Goal: Task Accomplishment & Management: Use online tool/utility

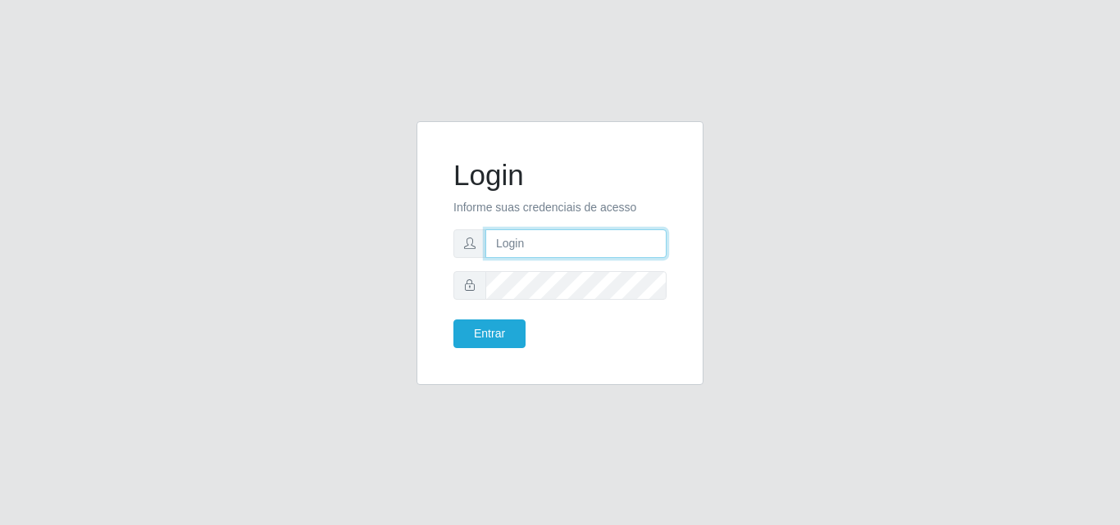
type input "[PERSON_NAME][EMAIL_ADDRESS][DOMAIN_NAME]"
click at [602, 239] on input "[PERSON_NAME][EMAIL_ADDRESS][DOMAIN_NAME]" at bounding box center [575, 244] width 181 height 29
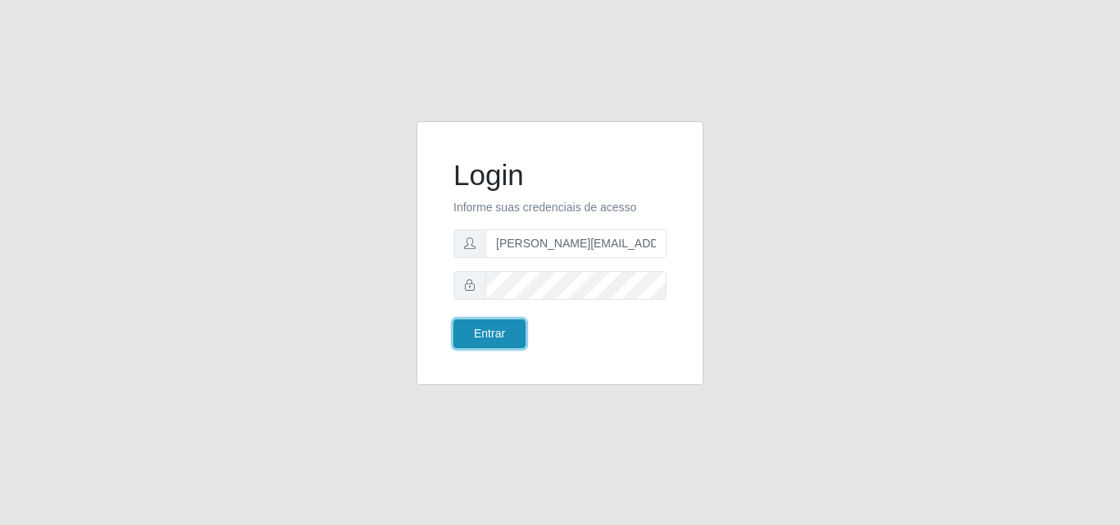
click at [496, 336] on button "Entrar" at bounding box center [489, 334] width 72 height 29
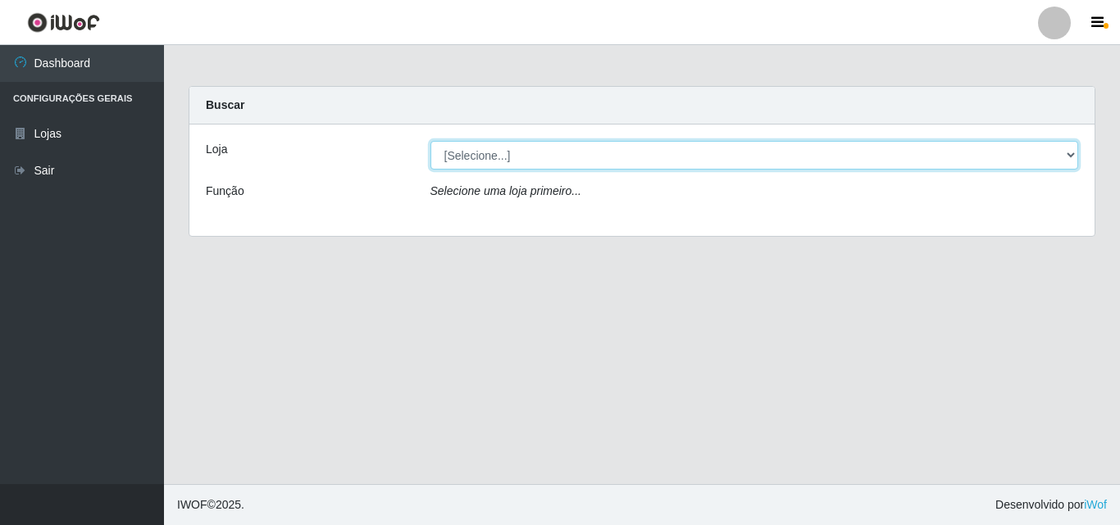
click at [631, 159] on select "[Selecione...] Extrabom - Loja 01 Centro de Distribuição" at bounding box center [754, 155] width 648 height 29
select select "435"
click at [430, 141] on select "[Selecione...] Extrabom - Loja 01 Centro de Distribuição" at bounding box center [754, 155] width 648 height 29
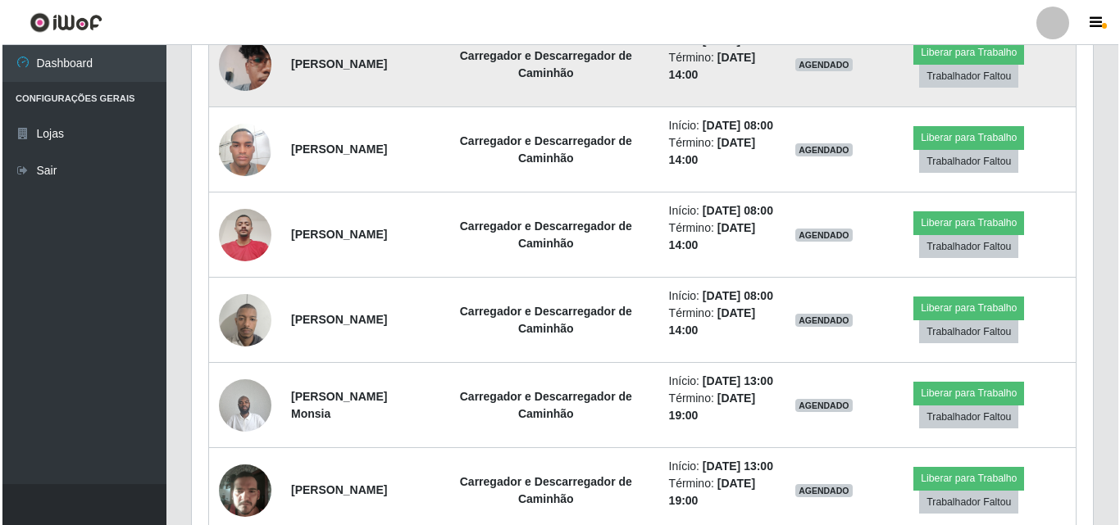
scroll to position [820, 0]
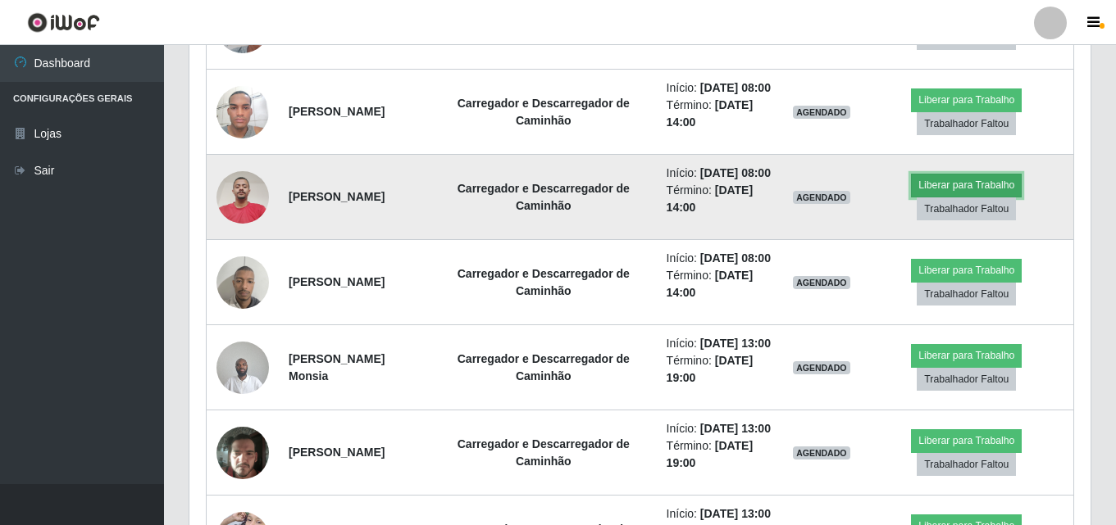
click at [985, 197] on button "Liberar para Trabalho" at bounding box center [966, 185] width 111 height 23
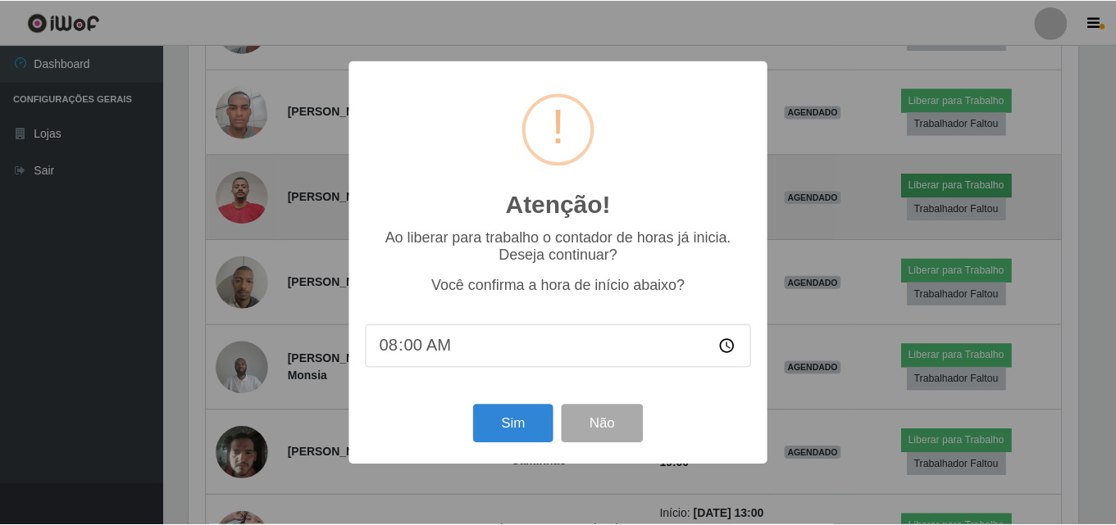
scroll to position [340, 893]
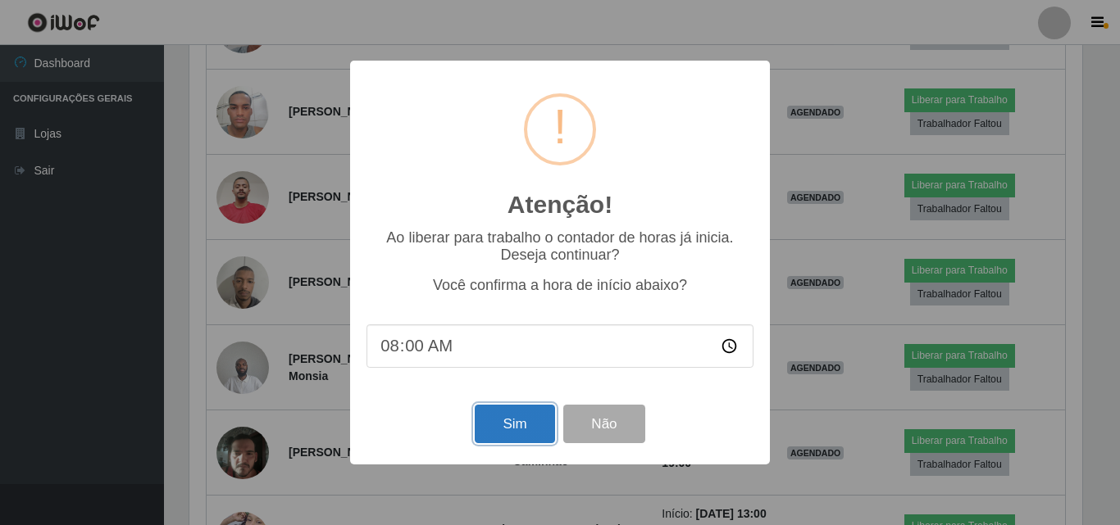
click at [517, 421] on button "Sim" at bounding box center [515, 424] width 80 height 39
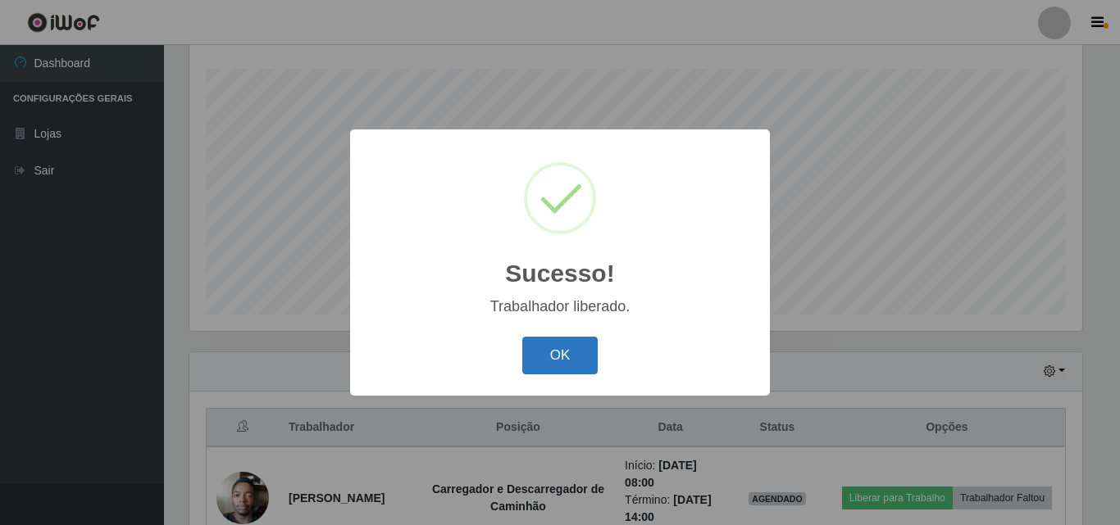
click at [560, 349] on button "OK" at bounding box center [560, 356] width 76 height 39
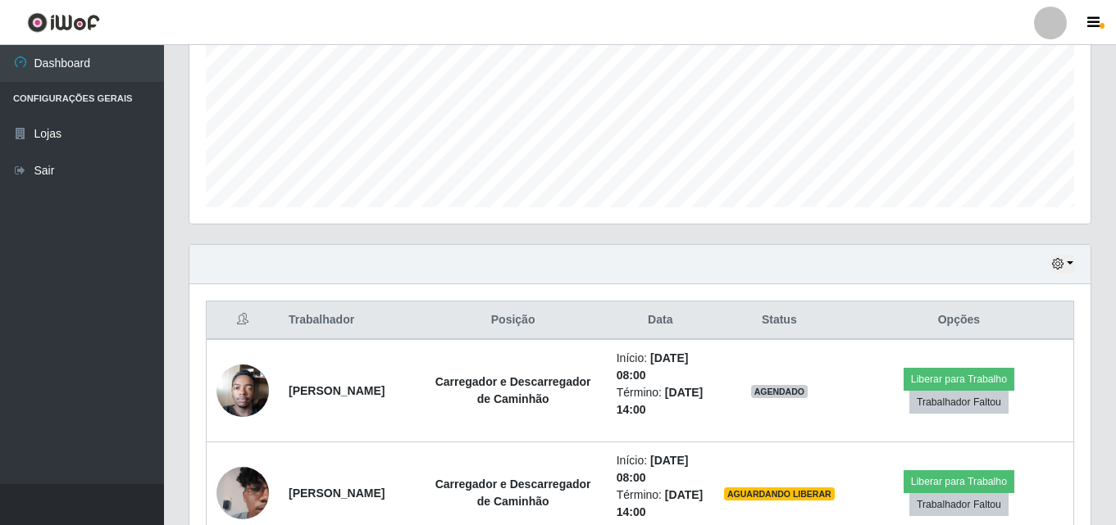
scroll to position [599, 0]
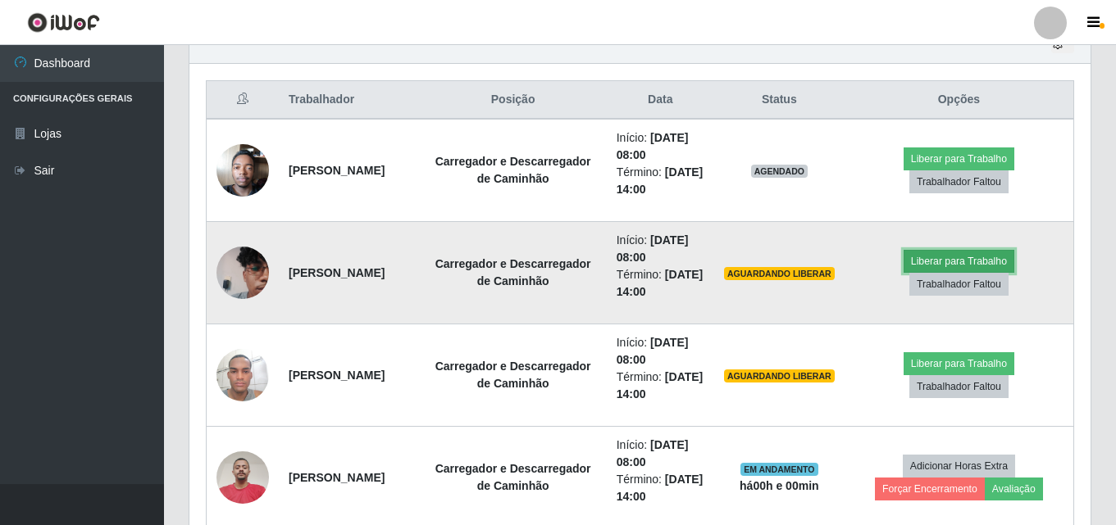
click at [964, 252] on button "Liberar para Trabalho" at bounding box center [958, 261] width 111 height 23
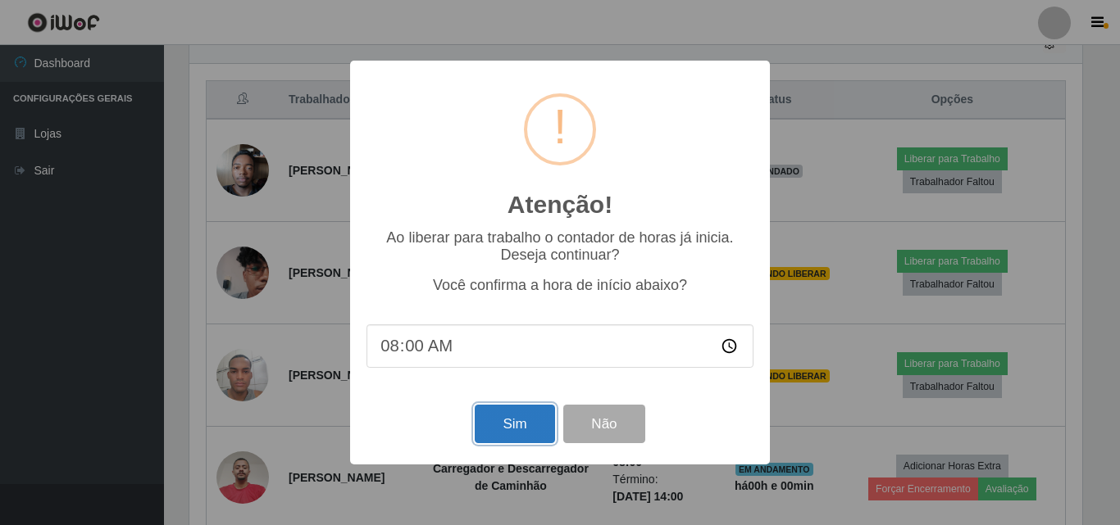
click at [513, 429] on button "Sim" at bounding box center [515, 424] width 80 height 39
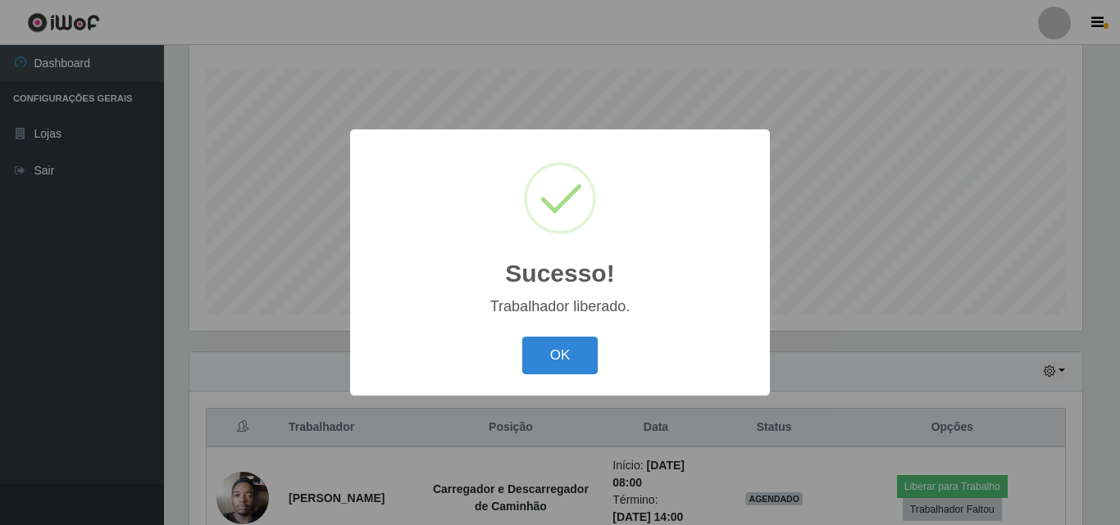
drag, startPoint x: 571, startPoint y: 352, endPoint x: 593, endPoint y: 351, distance: 21.3
click at [571, 352] on button "OK" at bounding box center [560, 356] width 76 height 39
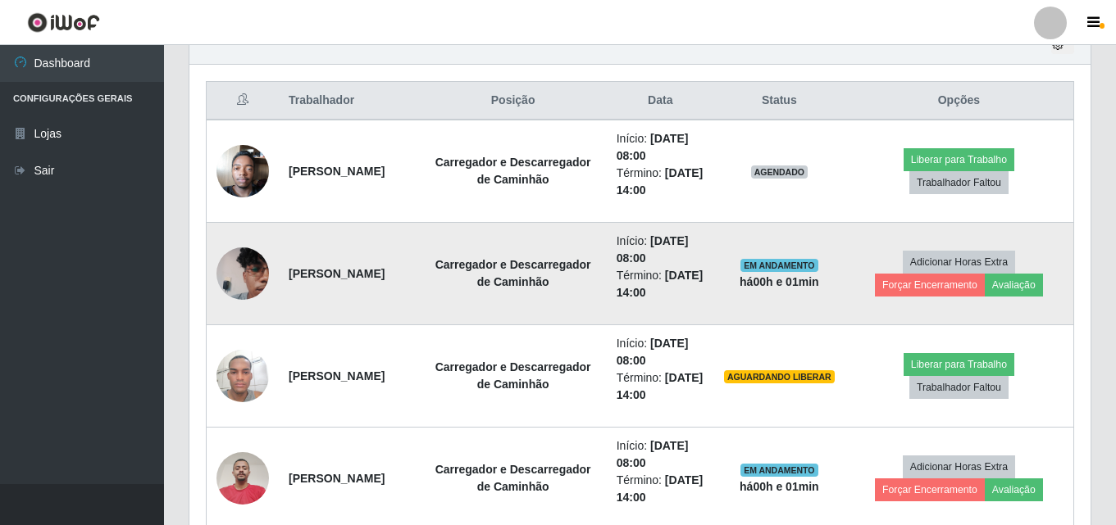
scroll to position [599, 0]
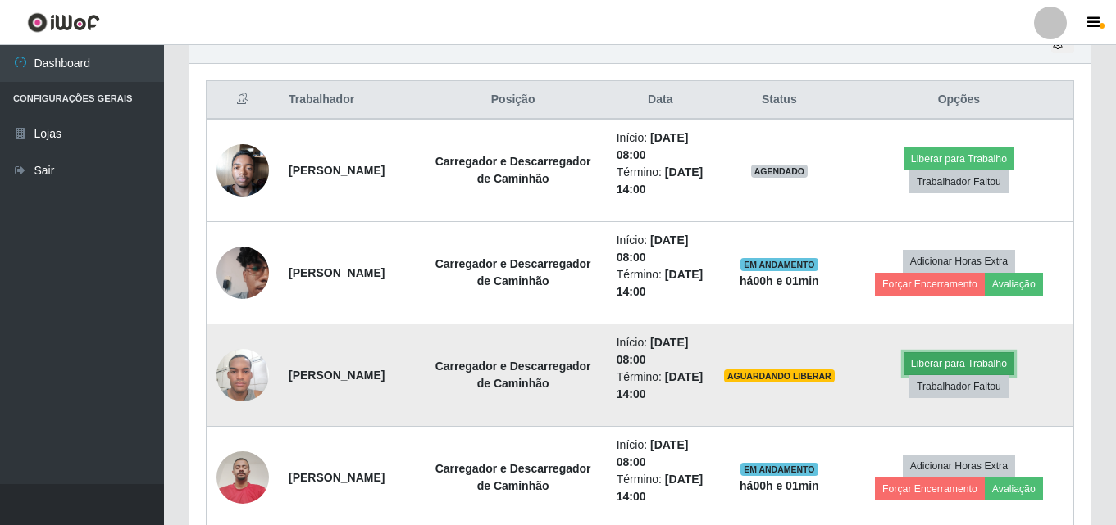
click at [961, 370] on button "Liberar para Trabalho" at bounding box center [958, 363] width 111 height 23
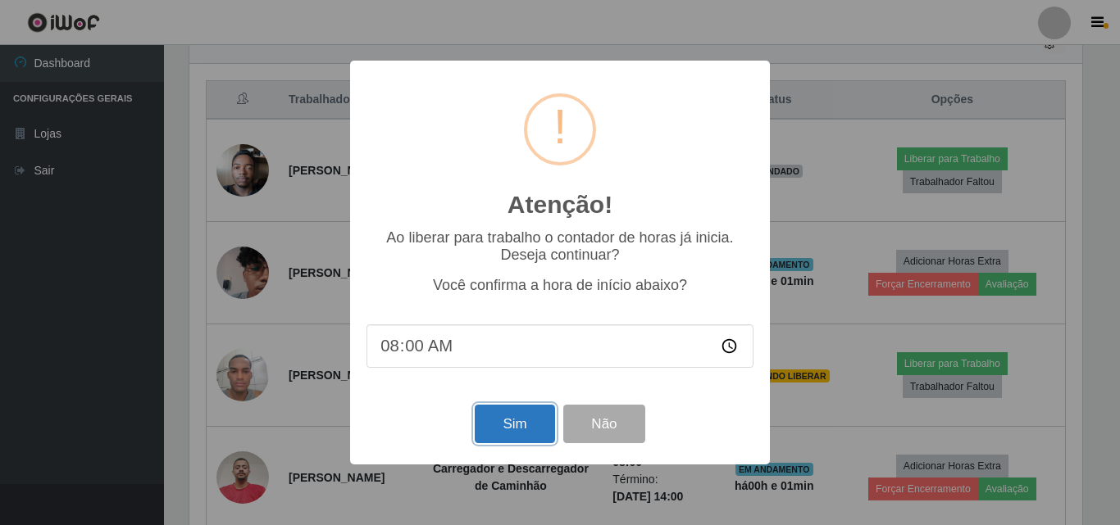
click at [508, 430] on button "Sim" at bounding box center [515, 424] width 80 height 39
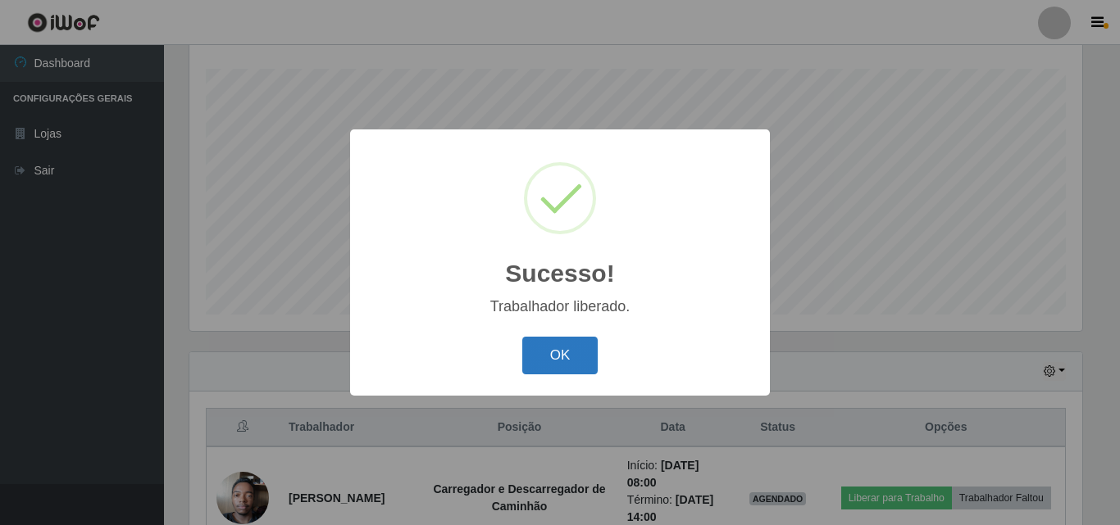
click at [547, 357] on button "OK" at bounding box center [560, 356] width 76 height 39
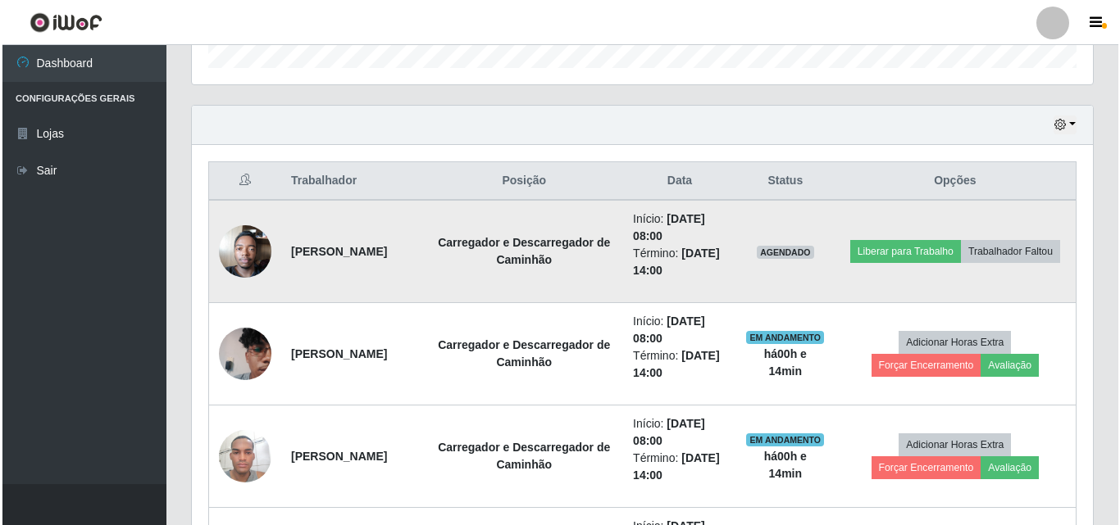
scroll to position [517, 0]
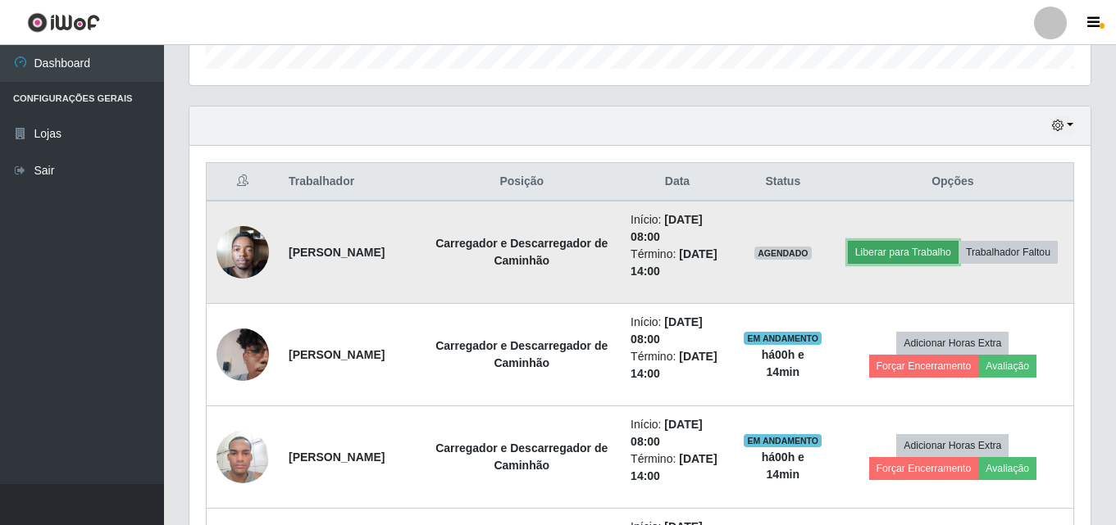
click at [924, 244] on button "Liberar para Trabalho" at bounding box center [903, 252] width 111 height 23
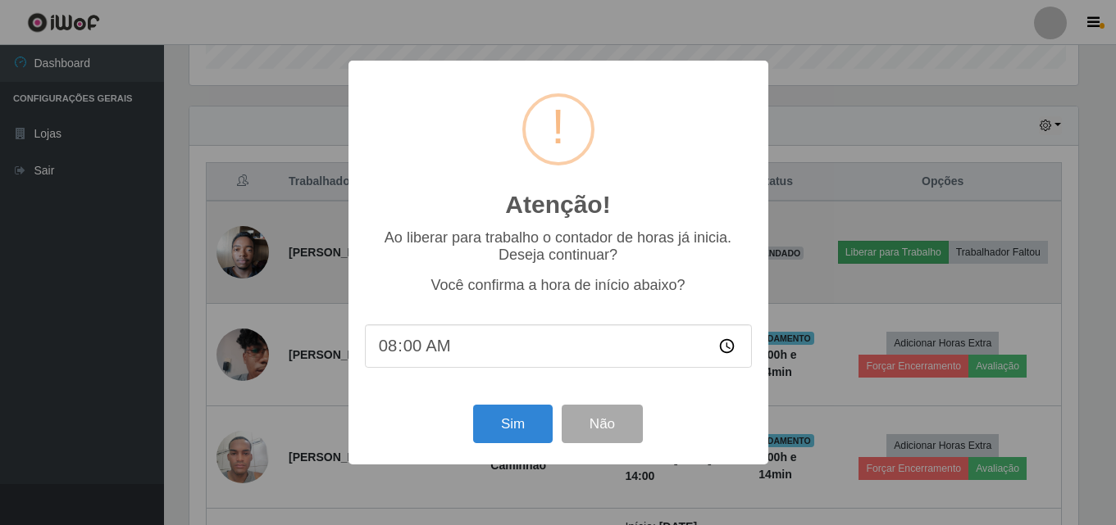
scroll to position [340, 893]
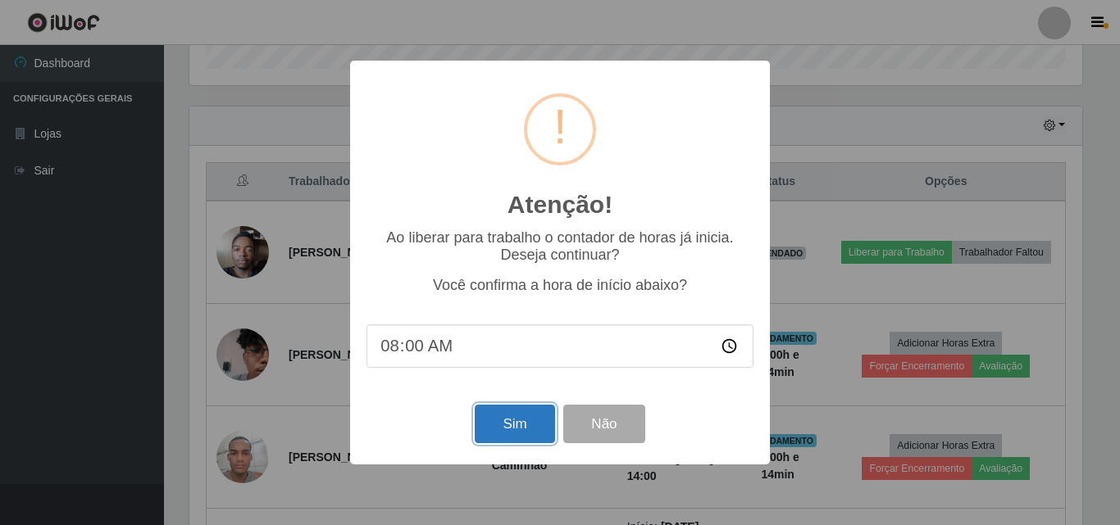
click at [513, 429] on button "Sim" at bounding box center [515, 424] width 80 height 39
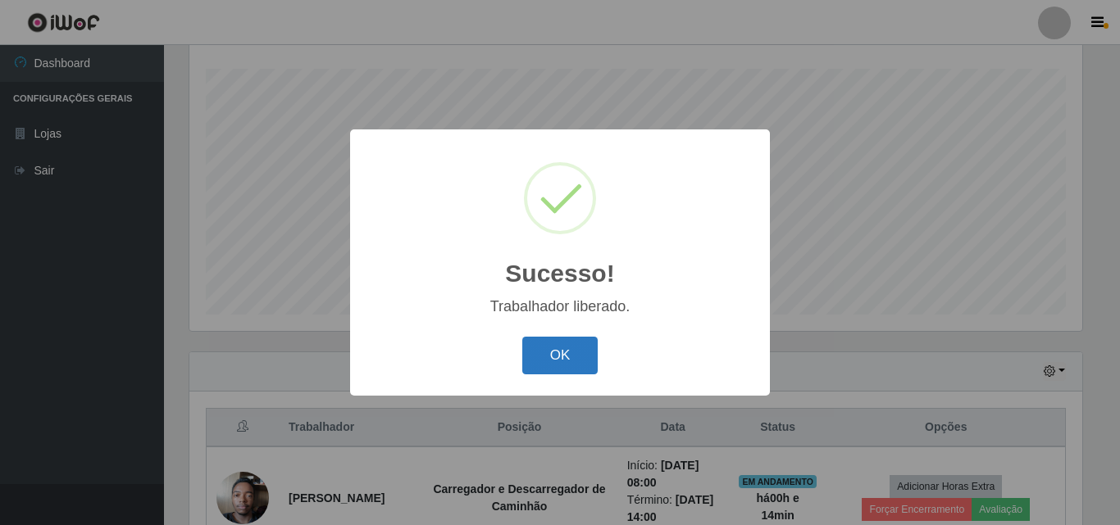
click at [576, 357] on button "OK" at bounding box center [560, 356] width 76 height 39
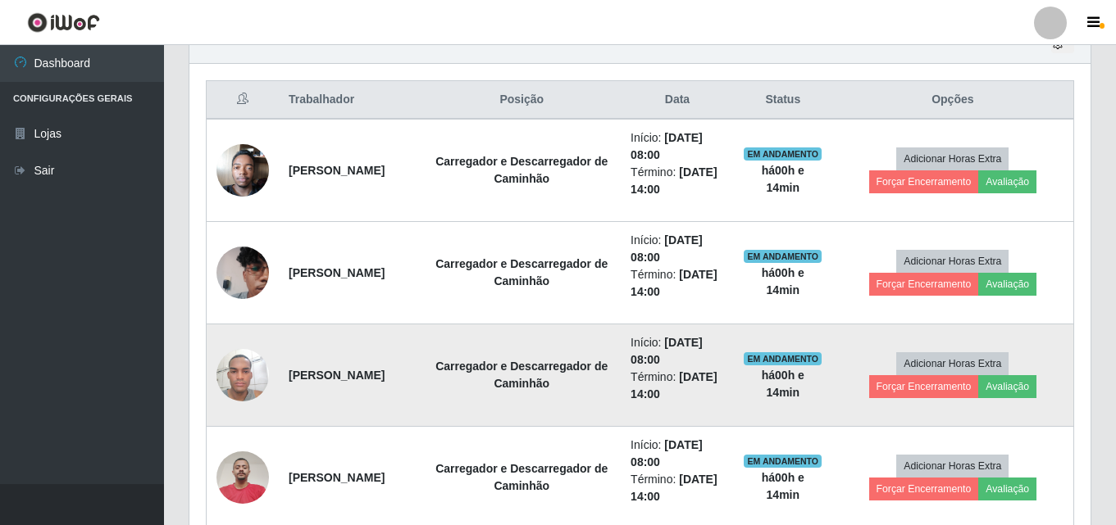
scroll to position [845, 0]
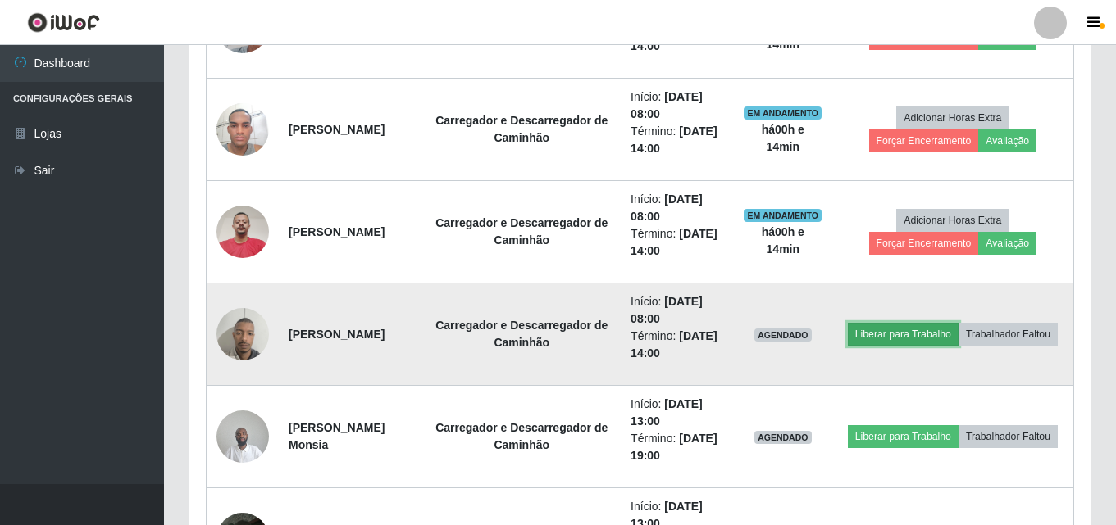
click at [958, 323] on button "Liberar para Trabalho" at bounding box center [903, 334] width 111 height 23
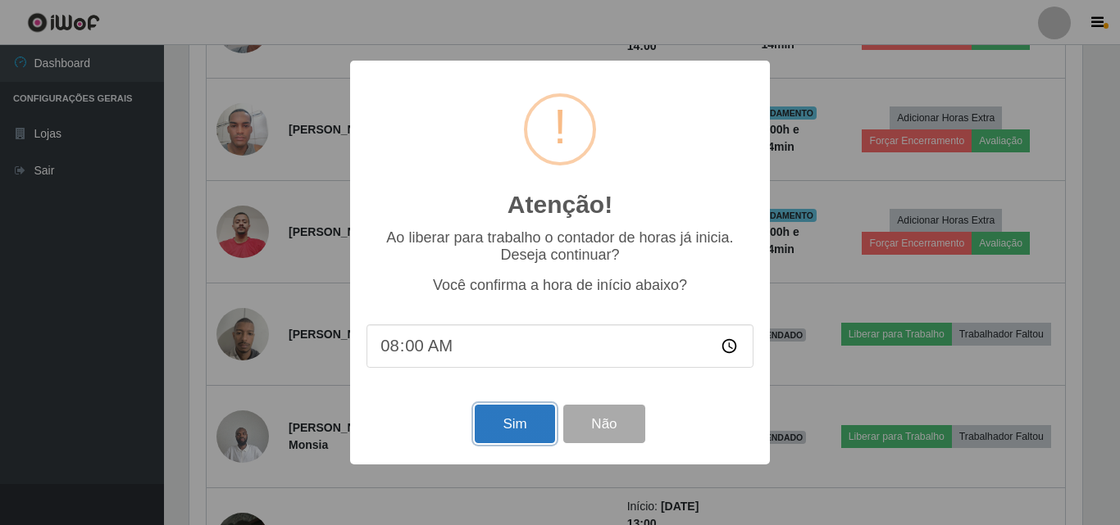
click at [523, 412] on button "Sim" at bounding box center [515, 424] width 80 height 39
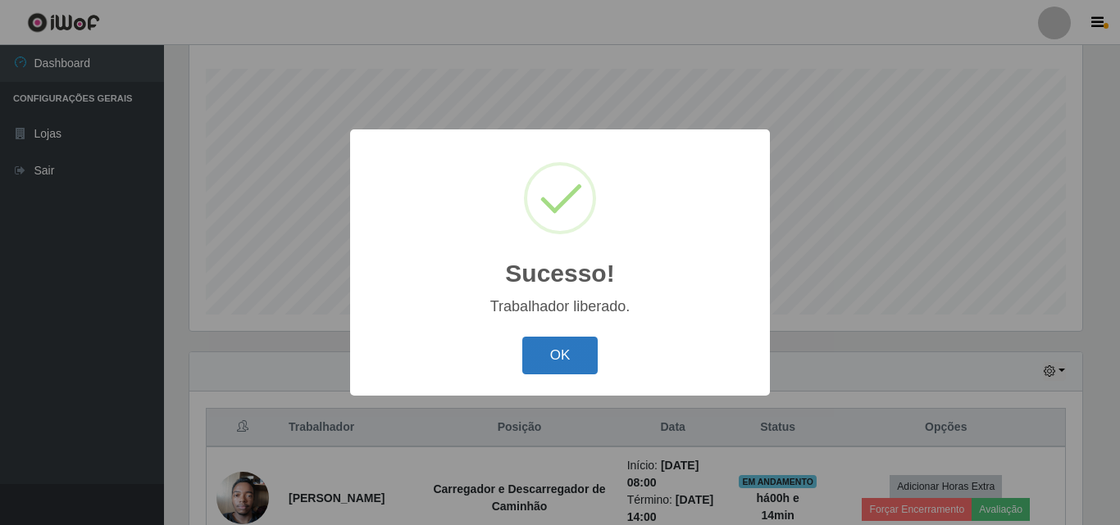
click at [560, 354] on button "OK" at bounding box center [560, 356] width 76 height 39
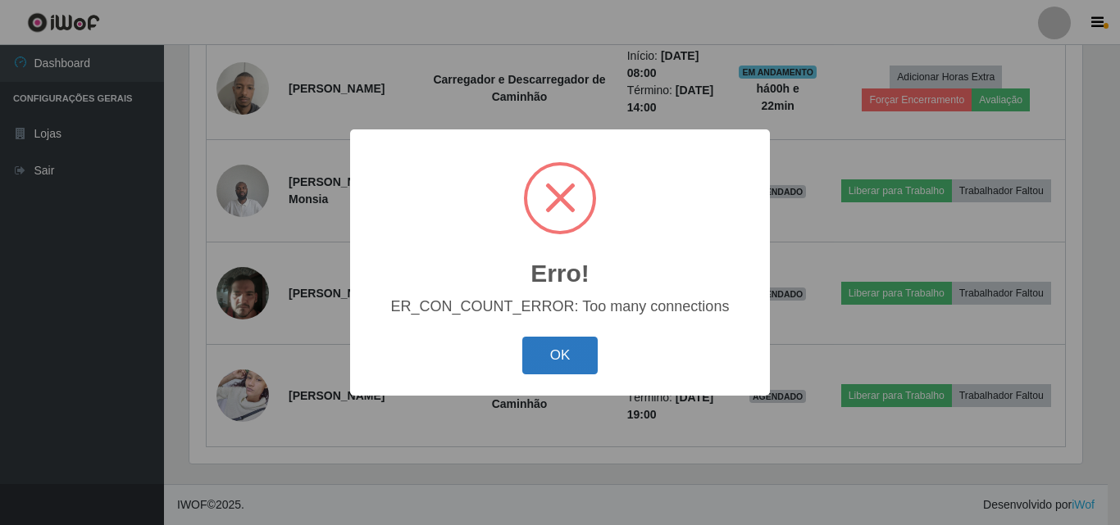
click at [567, 370] on button "OK" at bounding box center [560, 356] width 76 height 39
click at [579, 356] on button "OK" at bounding box center [560, 356] width 76 height 39
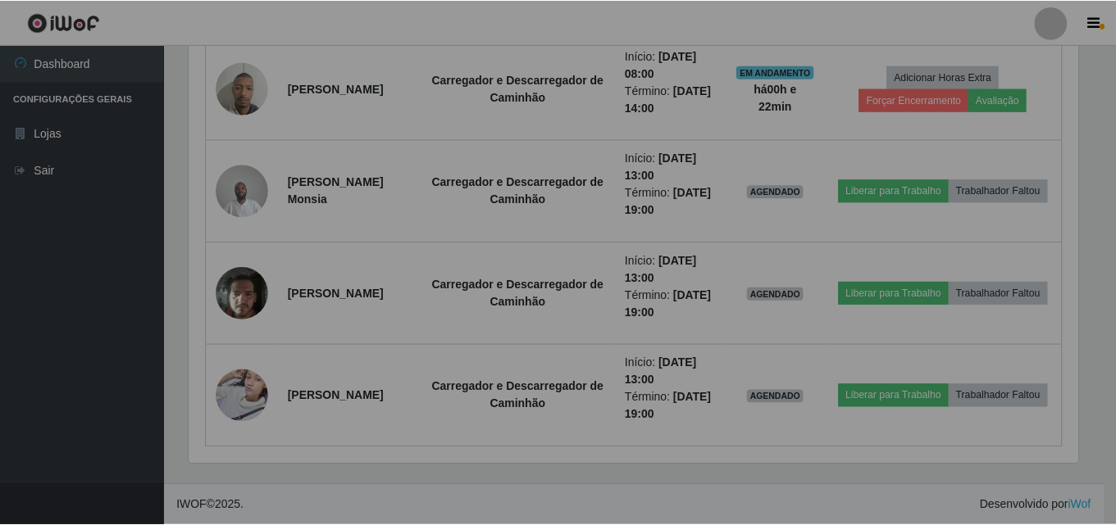
scroll to position [340, 901]
